Goal: Find specific page/section: Find specific page/section

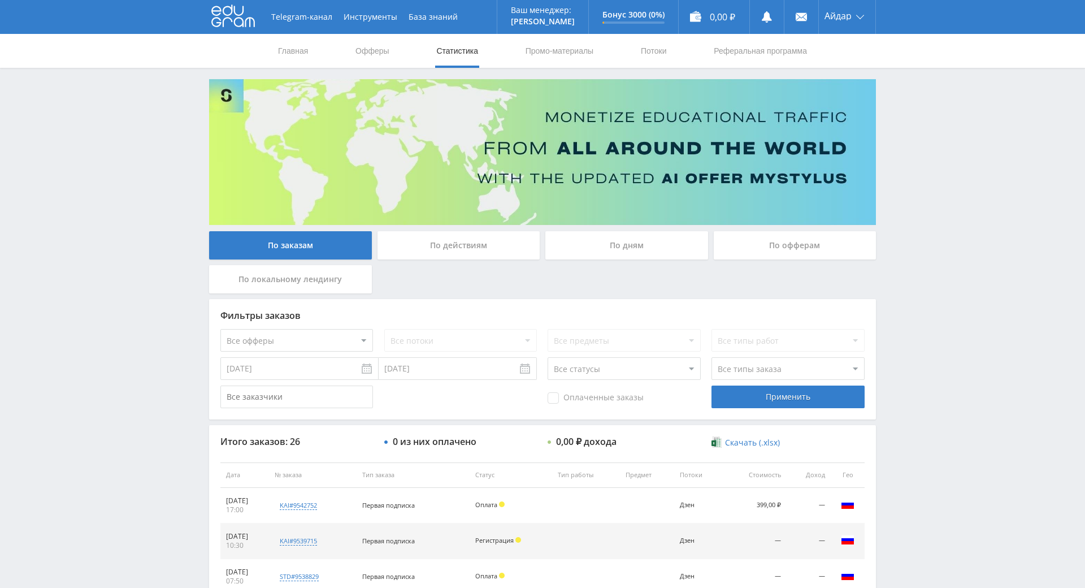
click at [922, 214] on div "Telegram-канал Инструменты База знаний Ваш менеджер: [PERSON_NAME] Online @edug…" at bounding box center [542, 474] width 1085 height 949
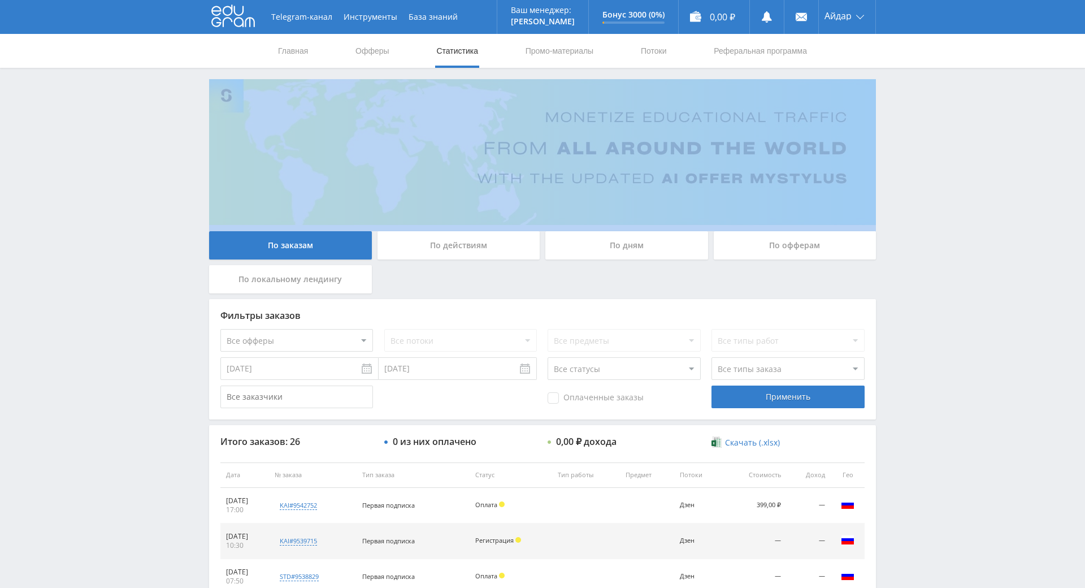
click at [921, 216] on div "Telegram-канал Инструменты База знаний Ваш менеджер: [PERSON_NAME] Online @edug…" at bounding box center [542, 474] width 1085 height 949
click at [916, 190] on div "Telegram-канал Инструменты База знаний Ваш менеджер: [PERSON_NAME] Online @edug…" at bounding box center [542, 474] width 1085 height 949
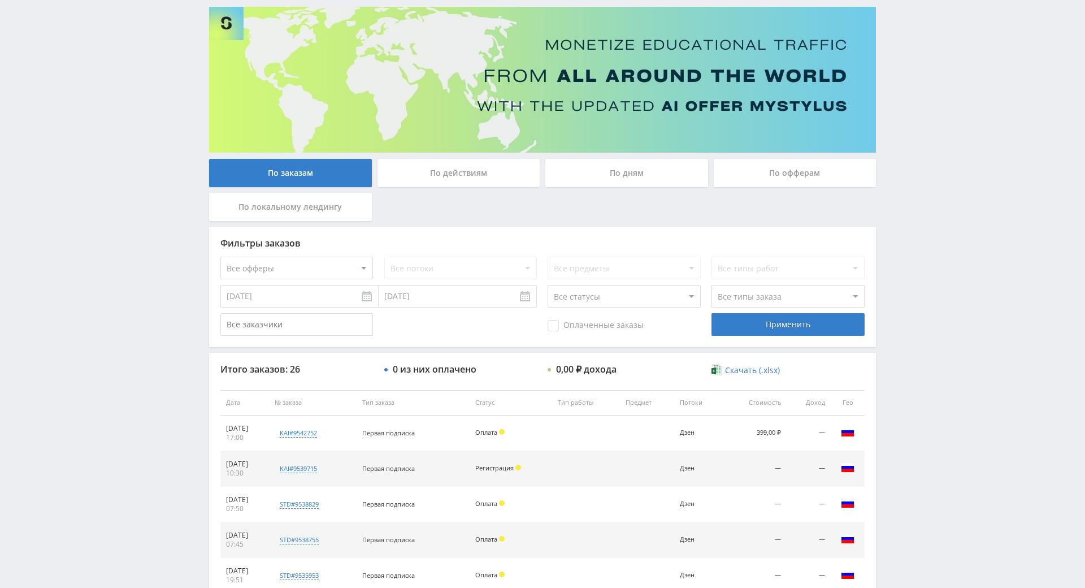
drag, startPoint x: 935, startPoint y: 292, endPoint x: 944, endPoint y: 307, distance: 17.5
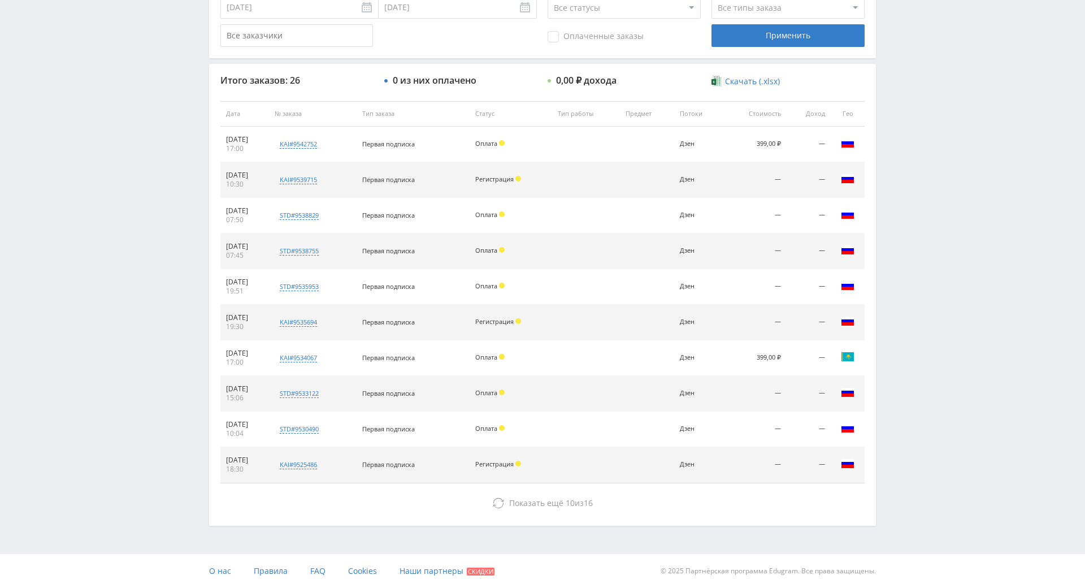
scroll to position [404, 0]
drag, startPoint x: 937, startPoint y: 312, endPoint x: 918, endPoint y: 319, distance: 19.5
drag, startPoint x: 918, startPoint y: 319, endPoint x: 921, endPoint y: 247, distance: 72.4
click at [921, 247] on div "Telegram-канал Инструменты База знаний Ваш менеджер: [PERSON_NAME] Online @edug…" at bounding box center [542, 113] width 1085 height 949
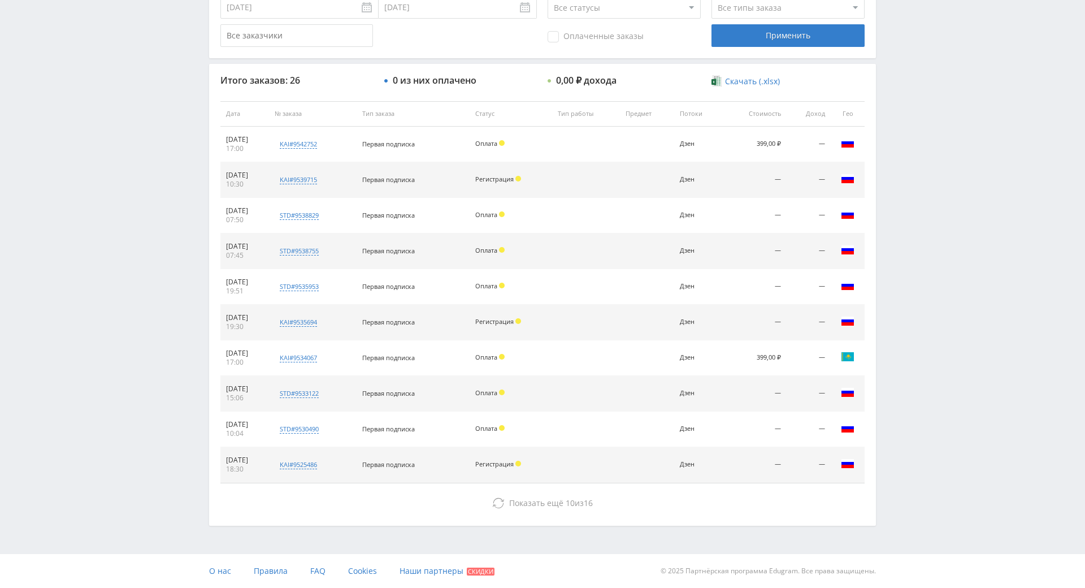
drag, startPoint x: 921, startPoint y: 227, endPoint x: 884, endPoint y: 258, distance: 48.5
click at [919, 227] on div "Telegram-канал Инструменты База знаний Ваш менеджер: [PERSON_NAME] Online @edug…" at bounding box center [542, 113] width 1085 height 949
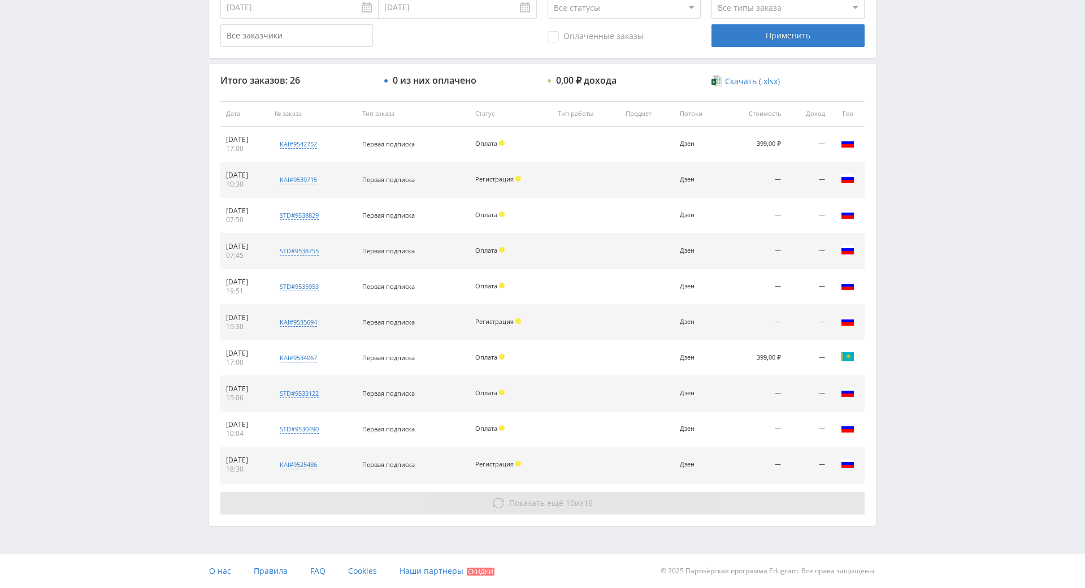
click at [649, 492] on button "Показать ещё 10 из 16" at bounding box center [542, 503] width 644 height 23
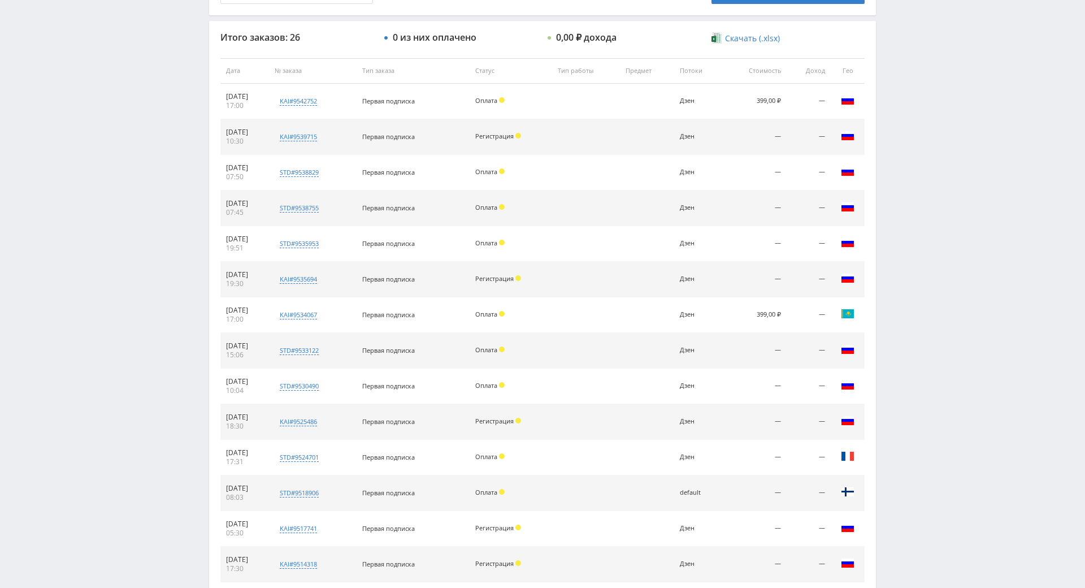
click at [929, 227] on div "Telegram-канал Инструменты База знаний Ваш менеджер: [PERSON_NAME] Online @edug…" at bounding box center [542, 248] width 1085 height 1305
click at [931, 196] on div "Telegram-канал Инструменты База знаний Ваш менеджер: [PERSON_NAME] Online @edug…" at bounding box center [542, 248] width 1085 height 1305
drag, startPoint x: 931, startPoint y: 196, endPoint x: 928, endPoint y: 207, distance: 11.4
click at [928, 205] on div "Telegram-канал Инструменты База знаний Ваш менеджер: [PERSON_NAME] Online @edug…" at bounding box center [542, 248] width 1085 height 1305
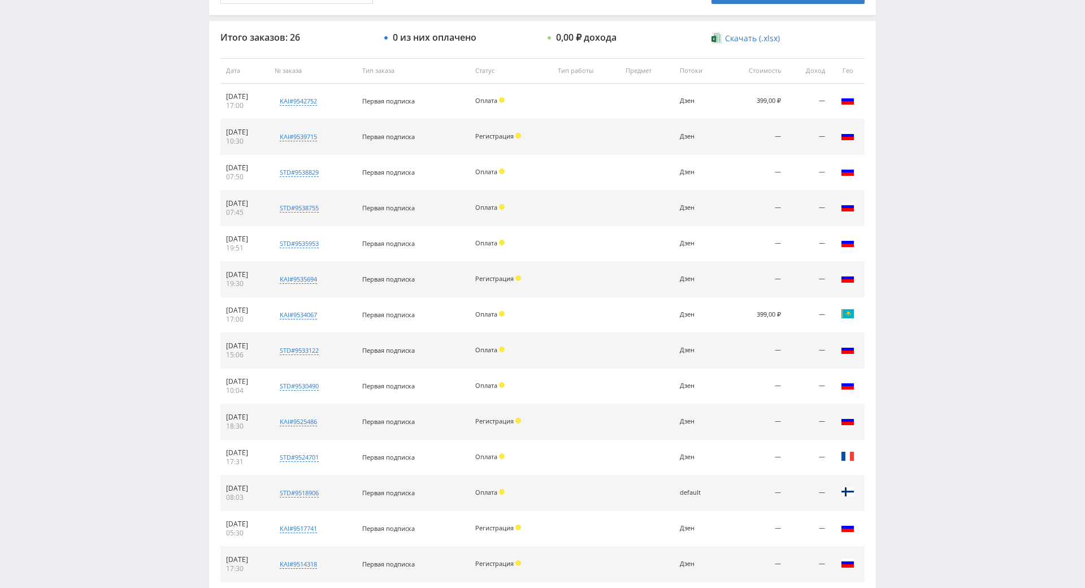
click at [928, 207] on div "Telegram-канал Инструменты База знаний Ваш менеджер: [PERSON_NAME] Online @edug…" at bounding box center [542, 248] width 1085 height 1305
click at [920, 184] on div "Telegram-канал Инструменты База знаний Ваш менеджер: [PERSON_NAME] Online @edug…" at bounding box center [542, 248] width 1085 height 1305
click at [917, 167] on div "Telegram-канал Инструменты База знаний Ваш менеджер: [PERSON_NAME] Online @edug…" at bounding box center [542, 248] width 1085 height 1305
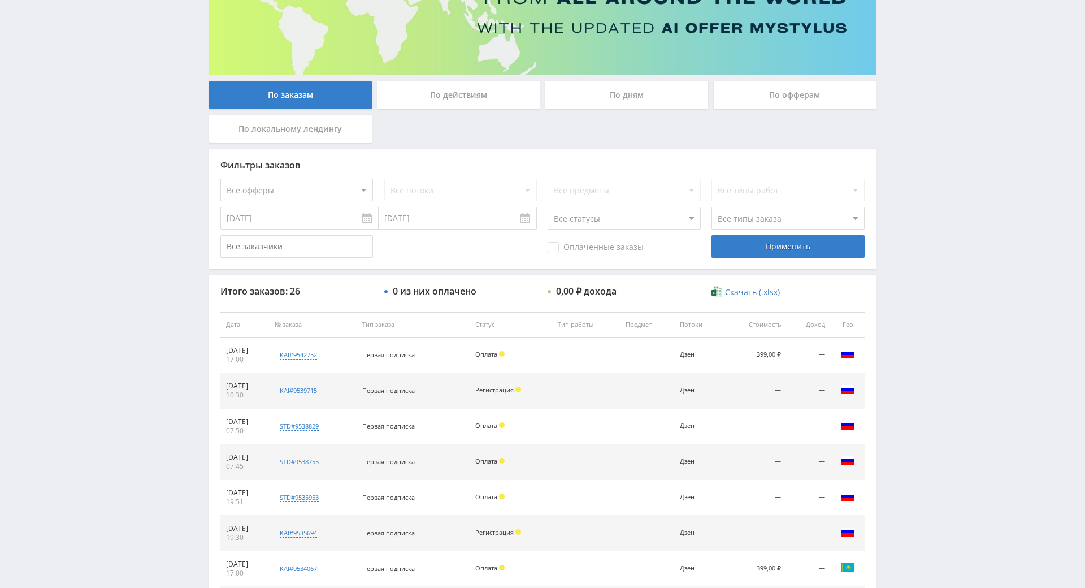
drag, startPoint x: 922, startPoint y: 168, endPoint x: 809, endPoint y: 66, distance: 152.5
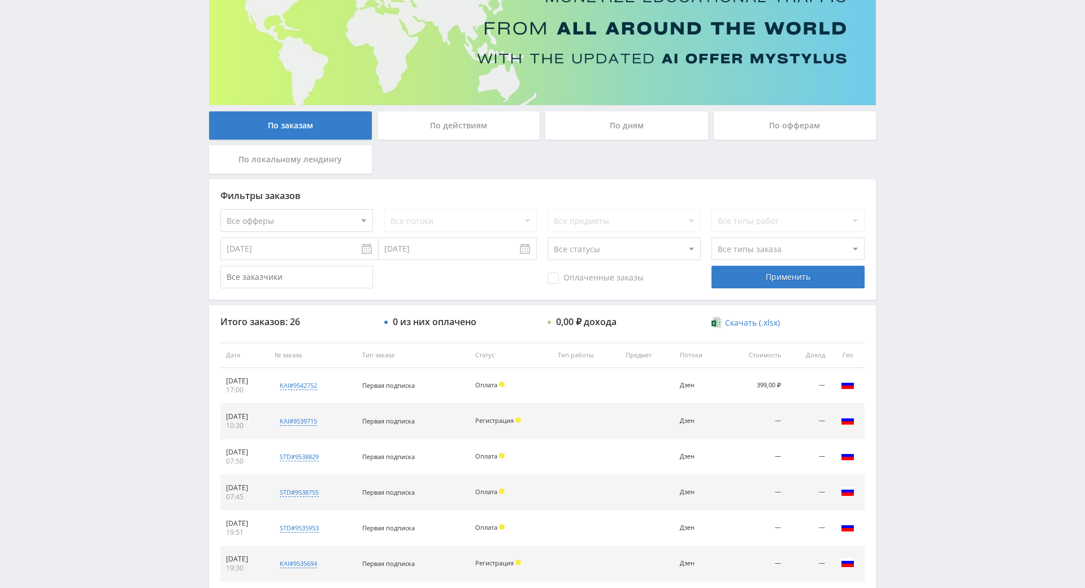
drag, startPoint x: 905, startPoint y: 180, endPoint x: 905, endPoint y: 123, distance: 56.5
drag, startPoint x: 904, startPoint y: 122, endPoint x: 512, endPoint y: 40, distance: 401.4
click at [904, 122] on div "Telegram-канал Инструменты База знаний Ваш менеджер: [PERSON_NAME] Online @edug…" at bounding box center [542, 532] width 1085 height 1305
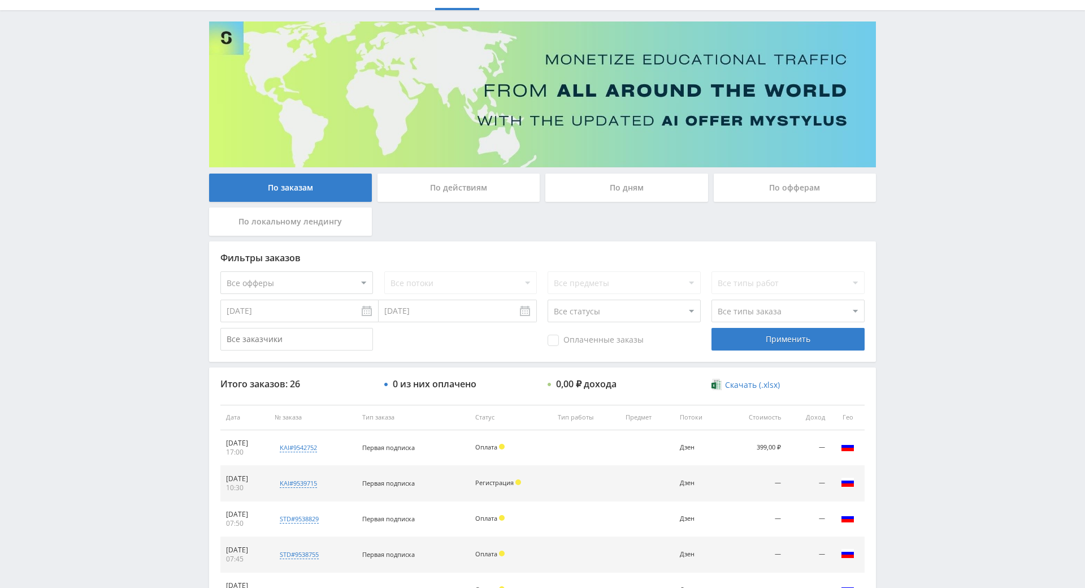
drag, startPoint x: 907, startPoint y: 288, endPoint x: 885, endPoint y: 213, distance: 78.9
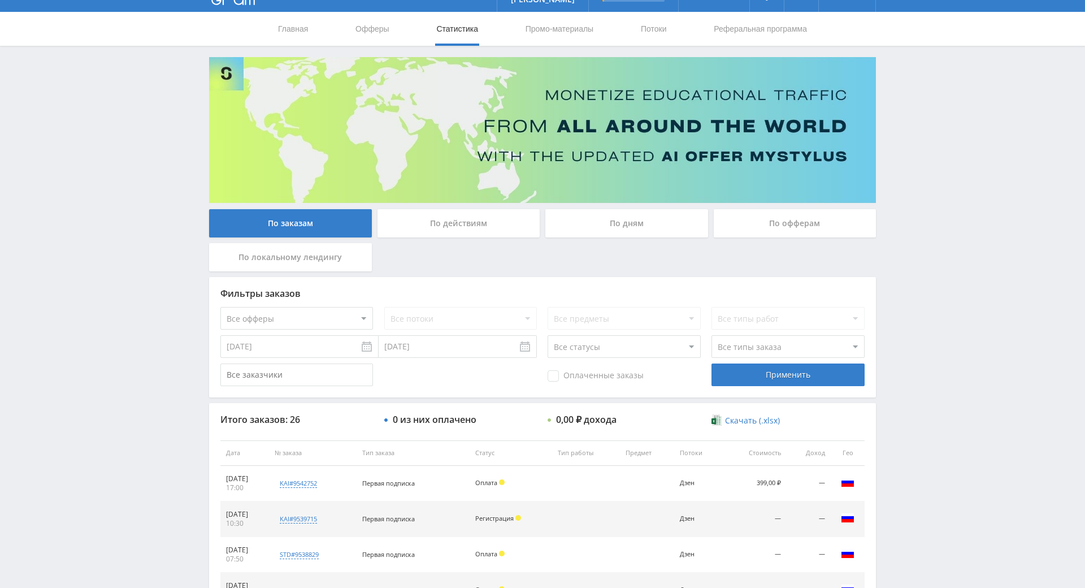
drag, startPoint x: 885, startPoint y: 213, endPoint x: 886, endPoint y: 175, distance: 37.9
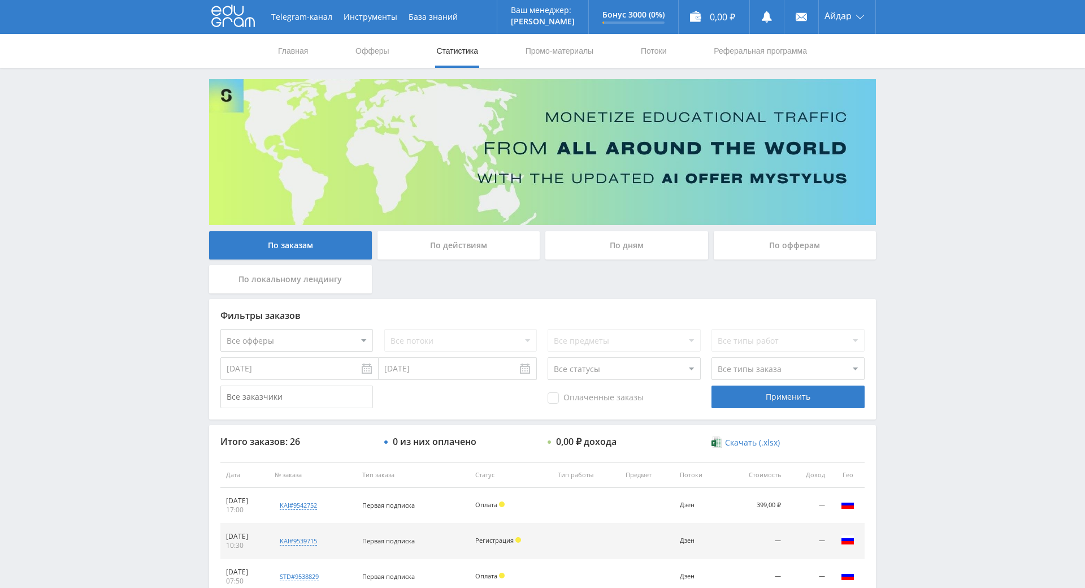
click at [886, 175] on div "Telegram-канал Инструменты База знаний Ваш менеджер: [PERSON_NAME] Online @edug…" at bounding box center [542, 474] width 1085 height 949
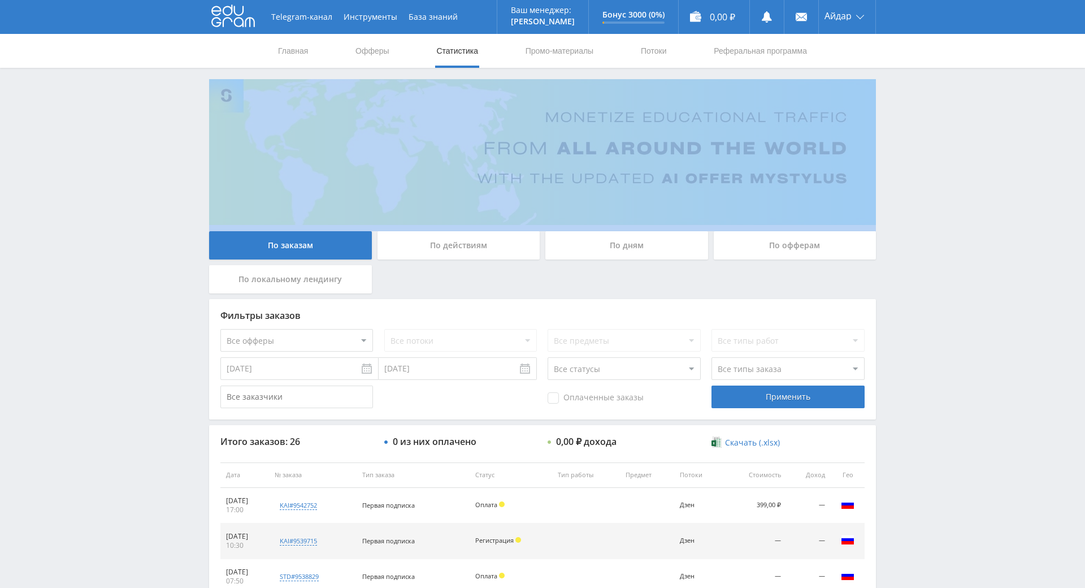
click at [889, 175] on div "Telegram-канал Инструменты База знаний Ваш менеджер: [PERSON_NAME] Online @edug…" at bounding box center [542, 474] width 1085 height 949
drag, startPoint x: 889, startPoint y: 175, endPoint x: 892, endPoint y: 154, distance: 21.2
click at [892, 152] on div "Telegram-канал Инструменты База знаний Ваш менеджер: [PERSON_NAME] Online @edug…" at bounding box center [542, 474] width 1085 height 949
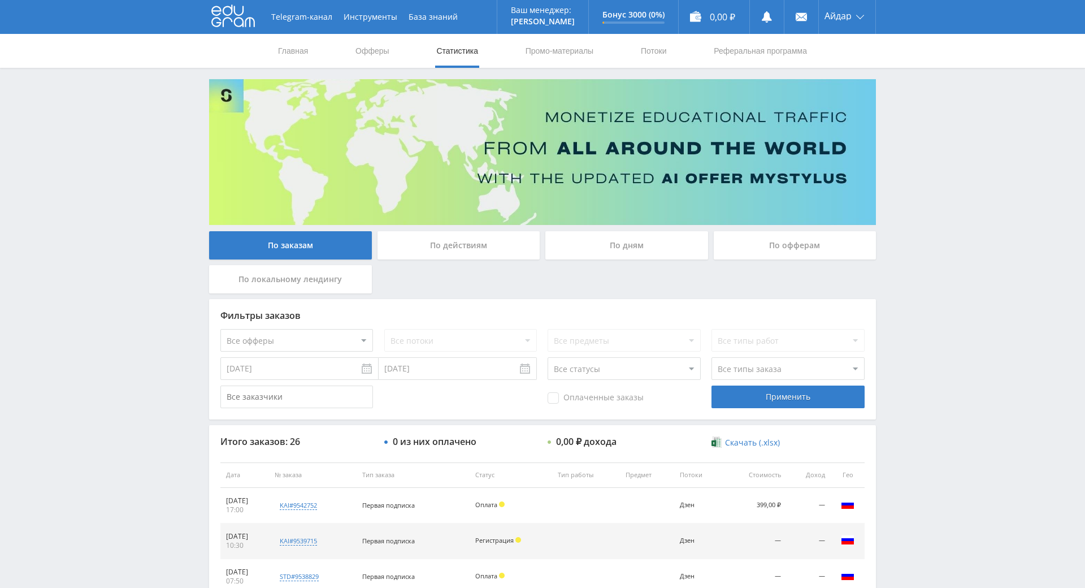
click at [886, 143] on div "Telegram-канал Инструменты База знаний Ваш менеджер: [PERSON_NAME] Online @edug…" at bounding box center [542, 474] width 1085 height 949
click at [883, 142] on div "Telegram-канал Инструменты База знаний Ваш менеджер: [PERSON_NAME] Online @edug…" at bounding box center [542, 474] width 1085 height 949
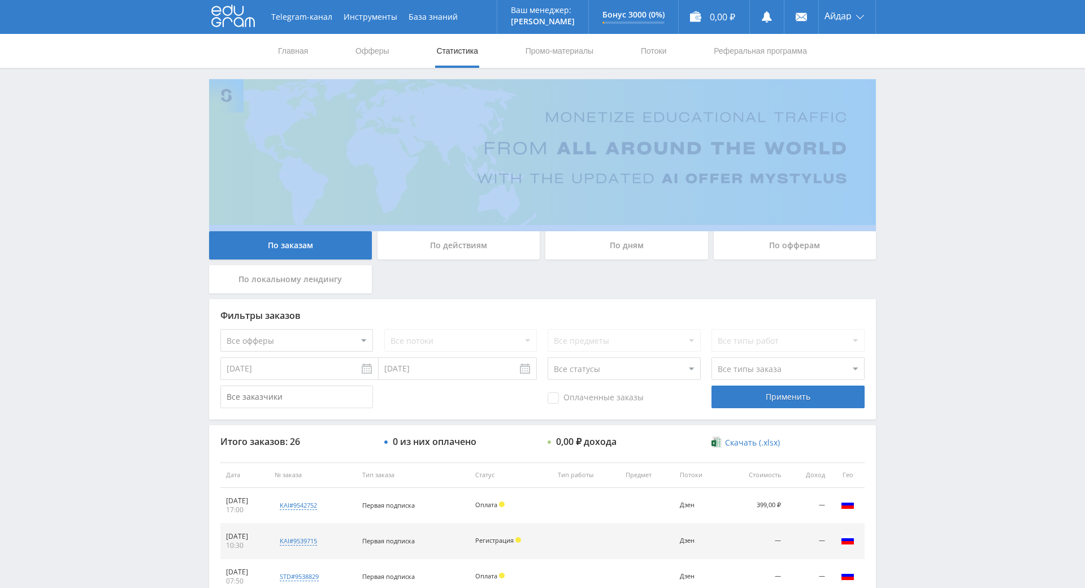
click at [883, 142] on div "Telegram-канал Инструменты База знаний Ваш менеджер: [PERSON_NAME] Online @edug…" at bounding box center [542, 474] width 1085 height 949
click at [883, 134] on div "Telegram-канал Инструменты База знаний Ваш менеджер: [PERSON_NAME] Online @edug…" at bounding box center [542, 474] width 1085 height 949
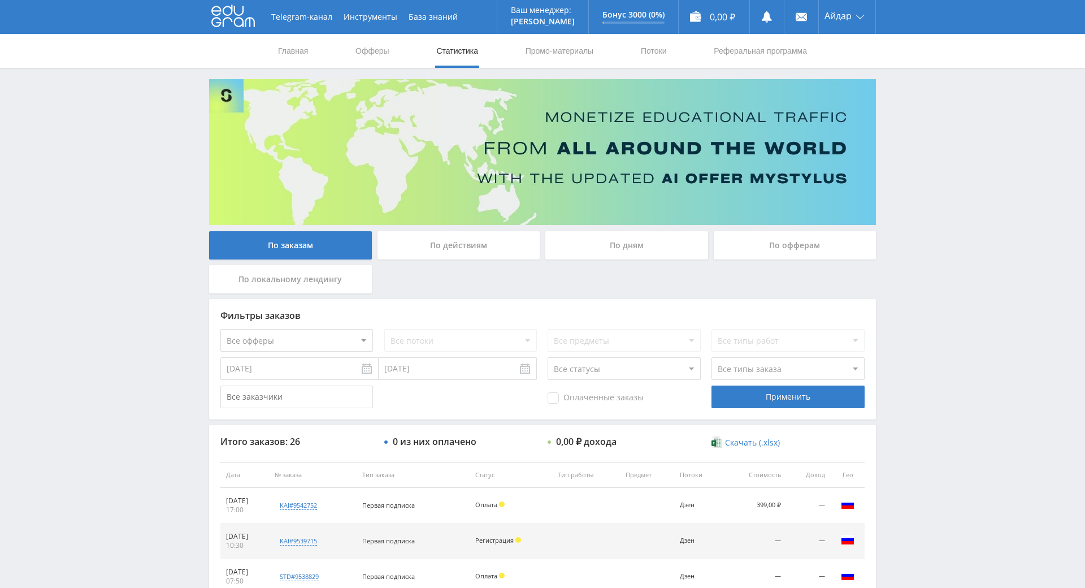
click at [891, 122] on div "Telegram-канал Инструменты База знаний Ваш менеджер: [PERSON_NAME] Online @edug…" at bounding box center [542, 474] width 1085 height 949
drag, startPoint x: 901, startPoint y: 127, endPoint x: 905, endPoint y: 143, distance: 16.9
click at [903, 134] on div "Telegram-канал Инструменты База знаний Ваш менеджер: [PERSON_NAME] Online @edug…" at bounding box center [542, 474] width 1085 height 949
click at [906, 148] on div "Telegram-канал Инструменты База знаний Ваш менеджер: [PERSON_NAME] Online @edug…" at bounding box center [542, 474] width 1085 height 949
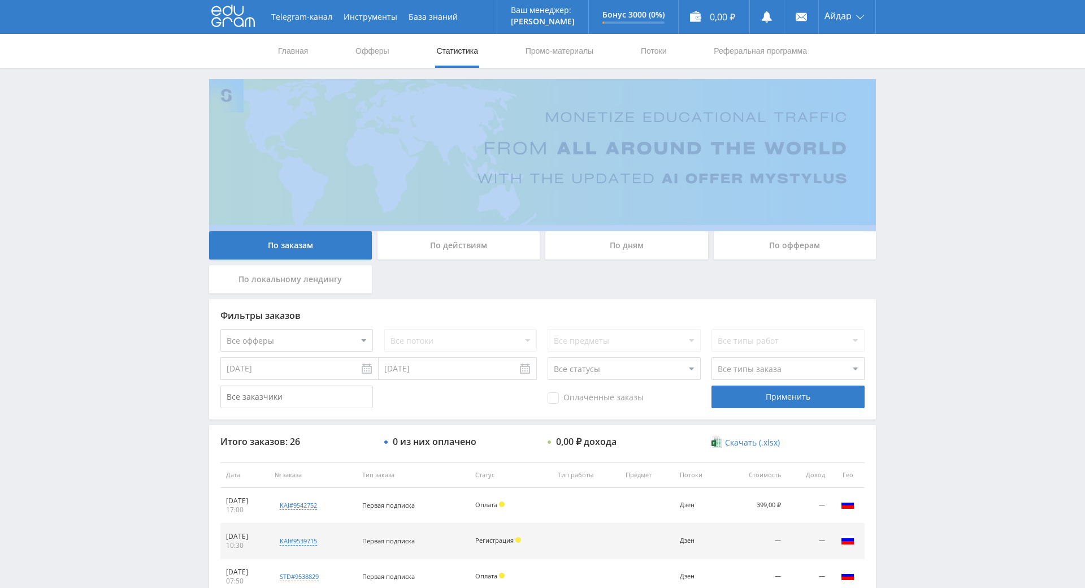
click at [906, 150] on div "Telegram-канал Инструменты База знаний Ваш менеджер: [PERSON_NAME] Online @edug…" at bounding box center [542, 474] width 1085 height 949
click at [906, 137] on div "Telegram-канал Инструменты База знаний Ваш менеджер: [PERSON_NAME] Online @edug…" at bounding box center [542, 474] width 1085 height 949
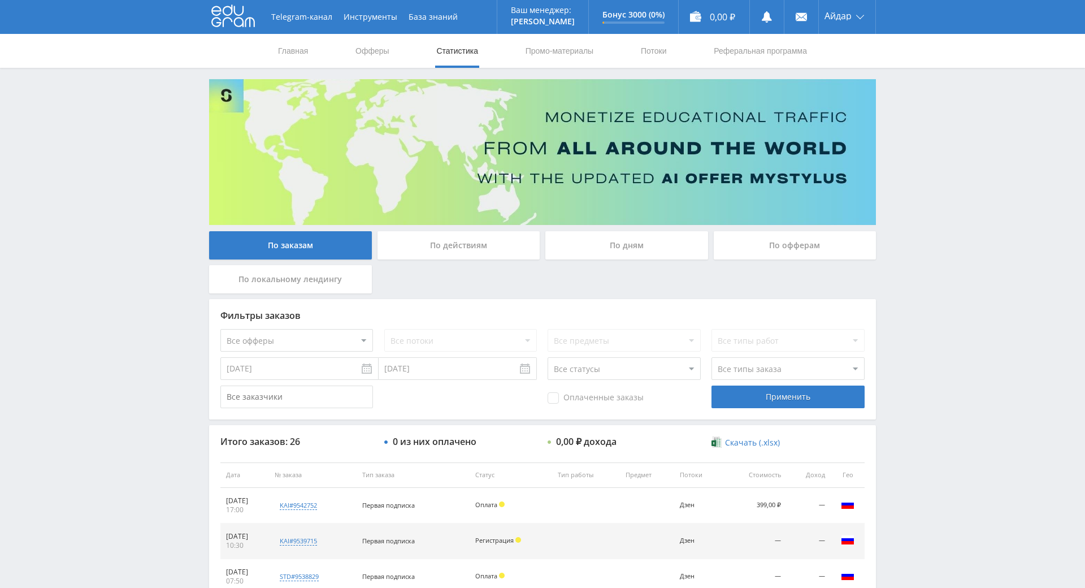
click at [906, 135] on div "Telegram-канал Инструменты База знаний Ваш менеджер: [PERSON_NAME] Online @edug…" at bounding box center [542, 474] width 1085 height 949
